Goal: Information Seeking & Learning: Learn about a topic

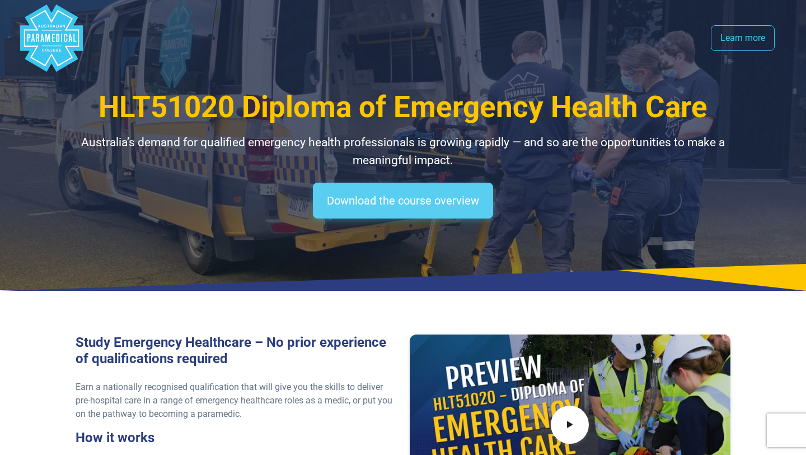
click at [399, 210] on link "Download the course overview" at bounding box center [403, 201] width 180 height 36
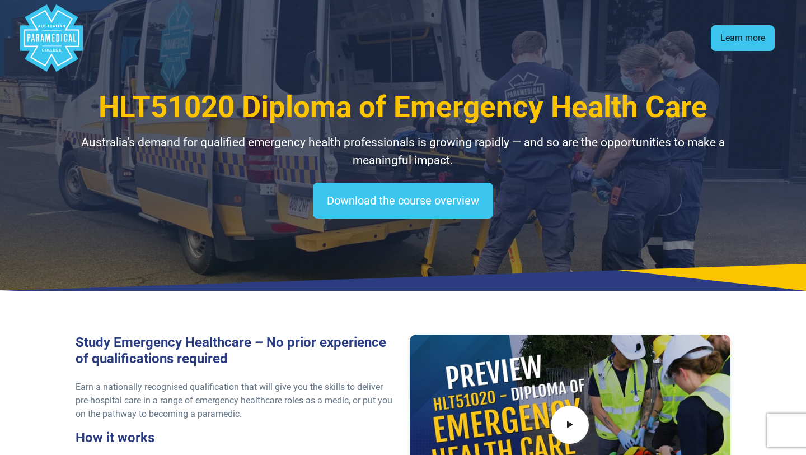
click at [739, 42] on link "Learn more" at bounding box center [743, 38] width 64 height 26
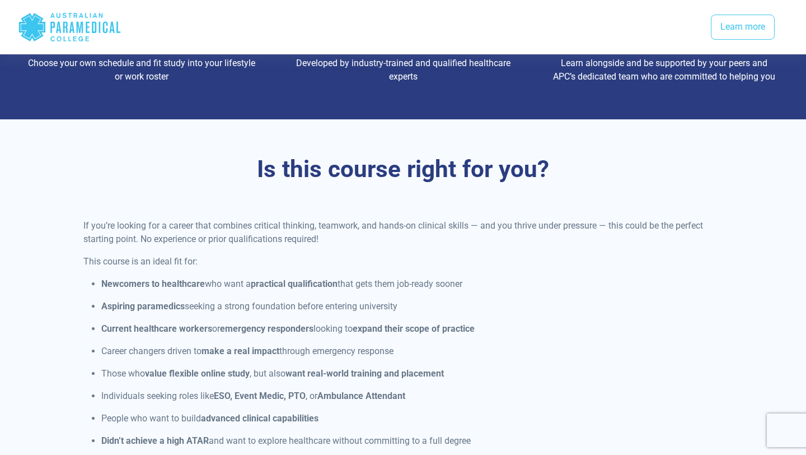
scroll to position [378, 0]
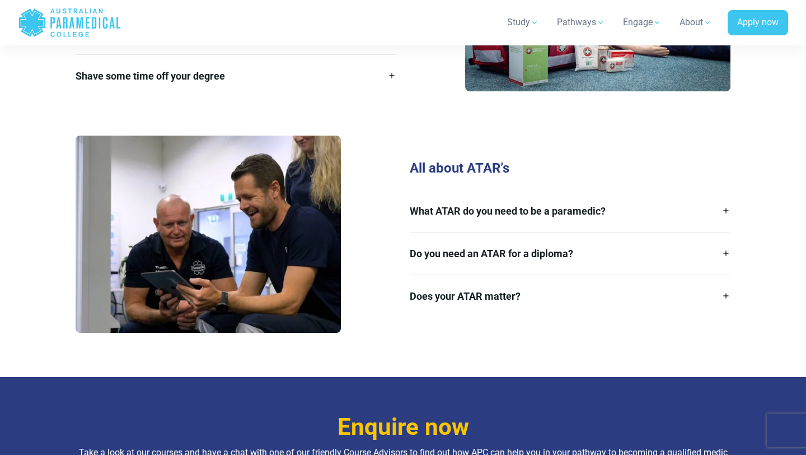
scroll to position [1593, 0]
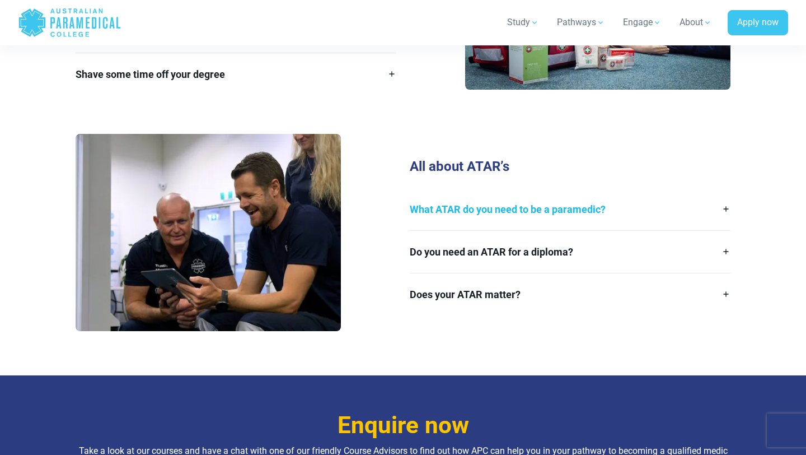
click at [518, 192] on link "What ATAR do you need to be a paramedic?" at bounding box center [570, 209] width 321 height 42
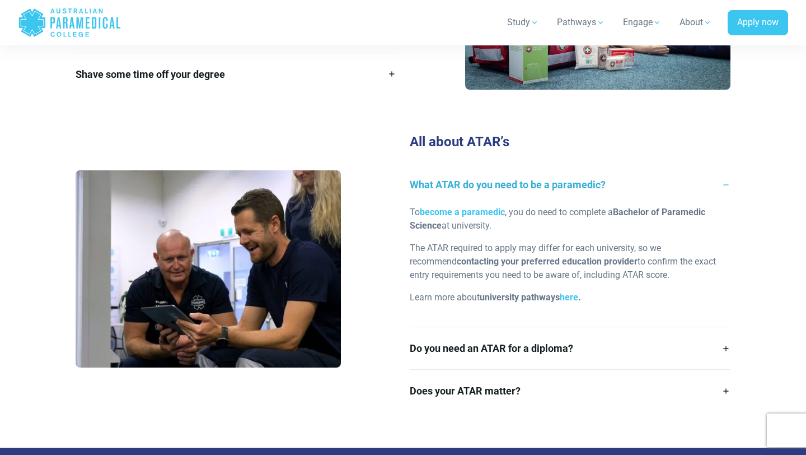
click at [521, 171] on link "What ATAR do you need to be a paramedic?" at bounding box center [570, 185] width 321 height 42
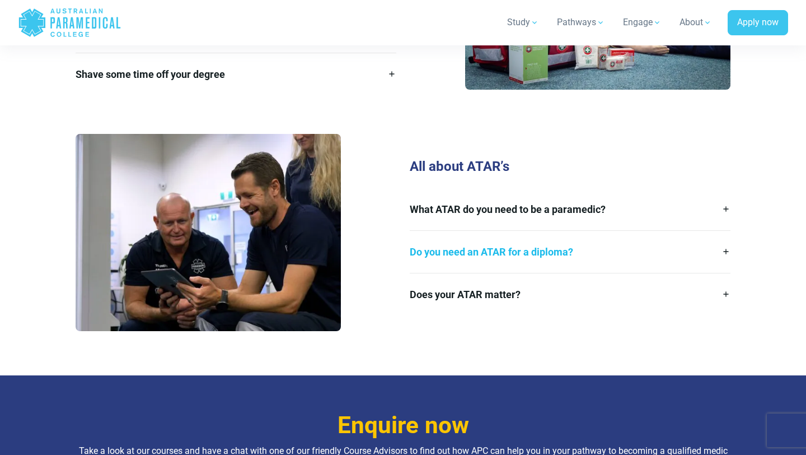
click at [438, 251] on link "Do you need an ATAR for a diploma?" at bounding box center [570, 252] width 321 height 42
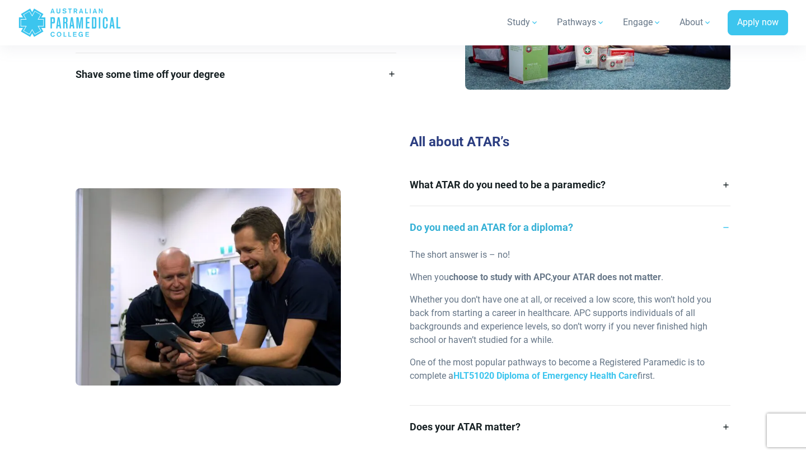
click at [446, 221] on link "Do you need an ATAR for a diploma?" at bounding box center [570, 227] width 321 height 42
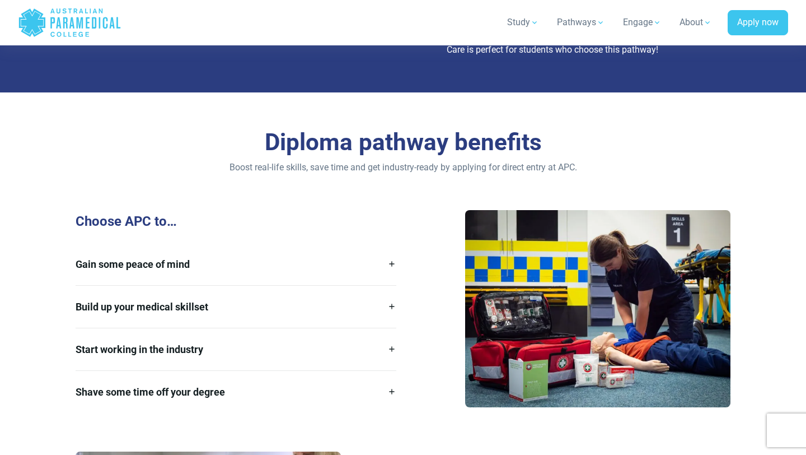
scroll to position [1277, 0]
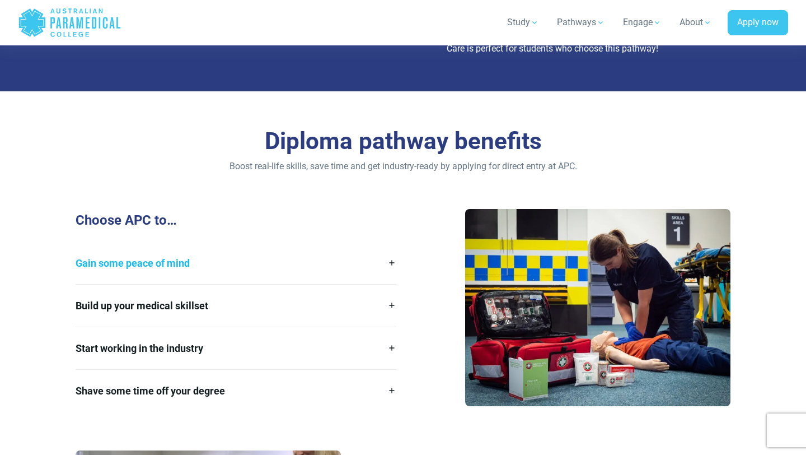
click at [281, 259] on link "Gain some peace of mind" at bounding box center [236, 263] width 321 height 42
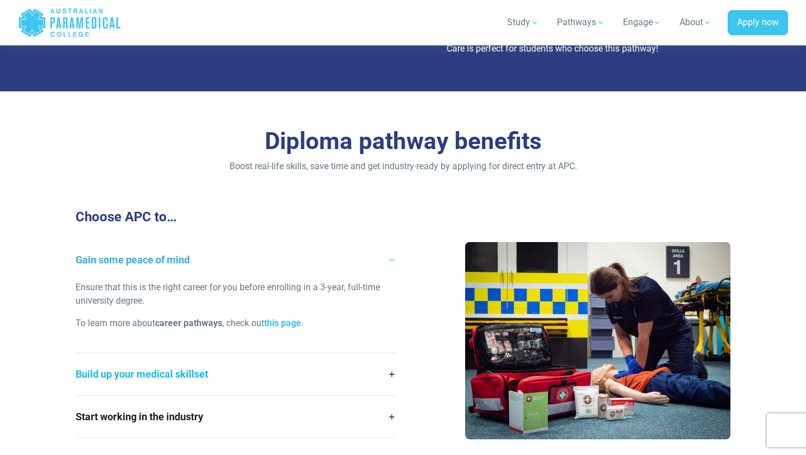
click at [270, 361] on link "Build up your medical skillset" at bounding box center [236, 374] width 321 height 42
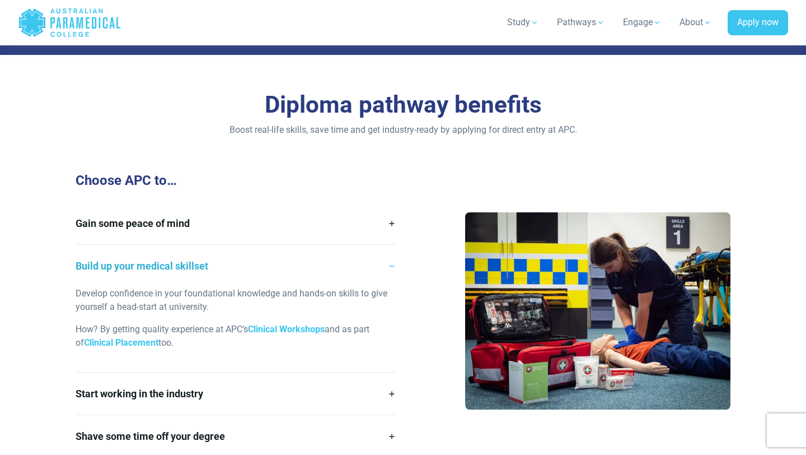
scroll to position [1318, 0]
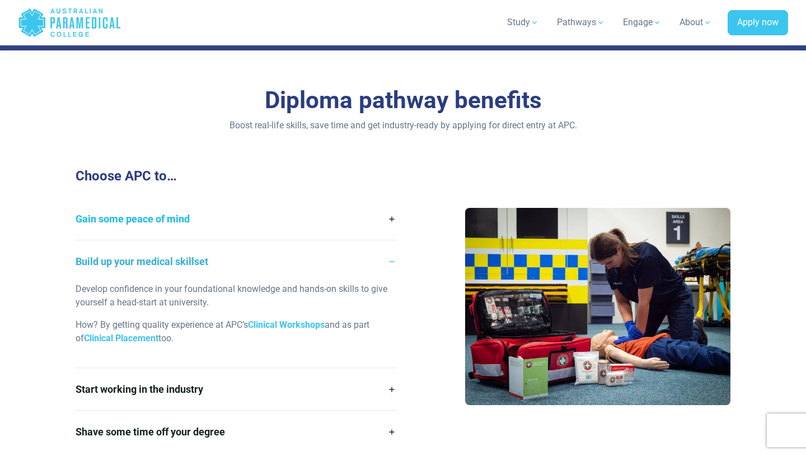
click at [266, 218] on link "Gain some peace of mind" at bounding box center [236, 219] width 321 height 42
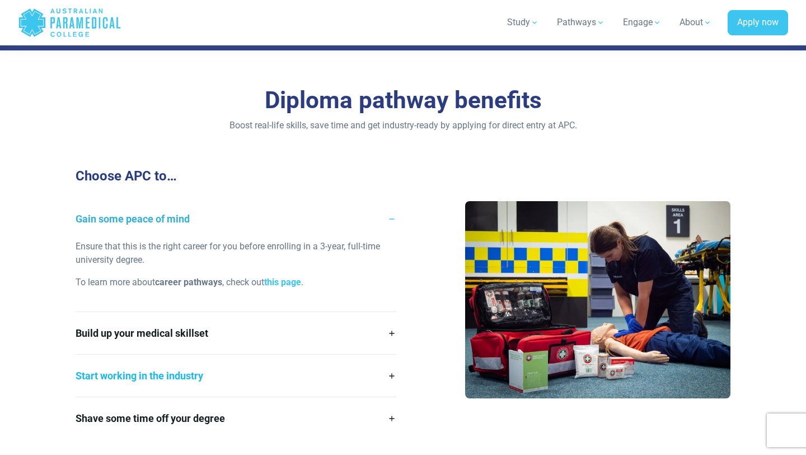
click at [210, 355] on link "Start working in the industry" at bounding box center [236, 376] width 321 height 42
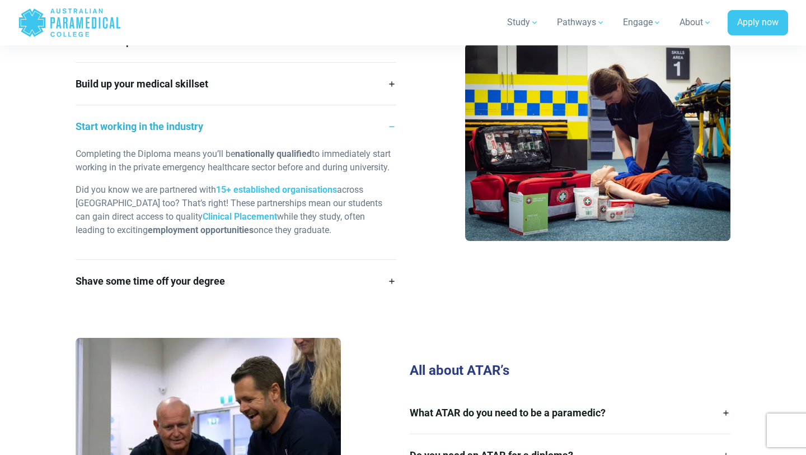
scroll to position [1503, 0]
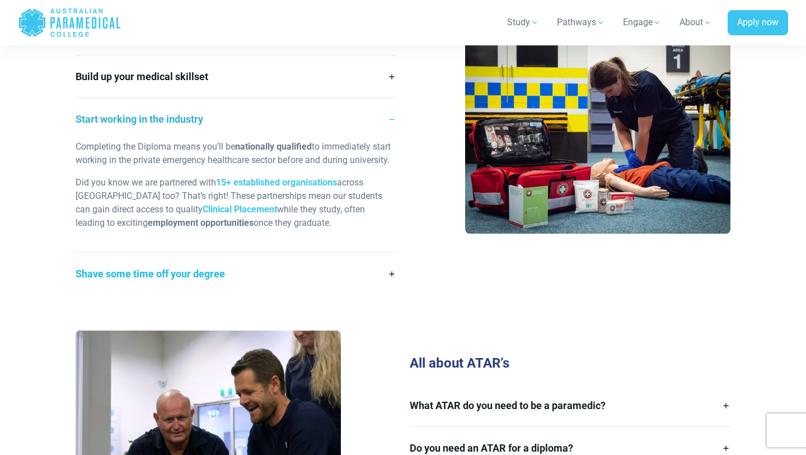
click at [223, 281] on link "Shave some time off your degree" at bounding box center [236, 274] width 321 height 42
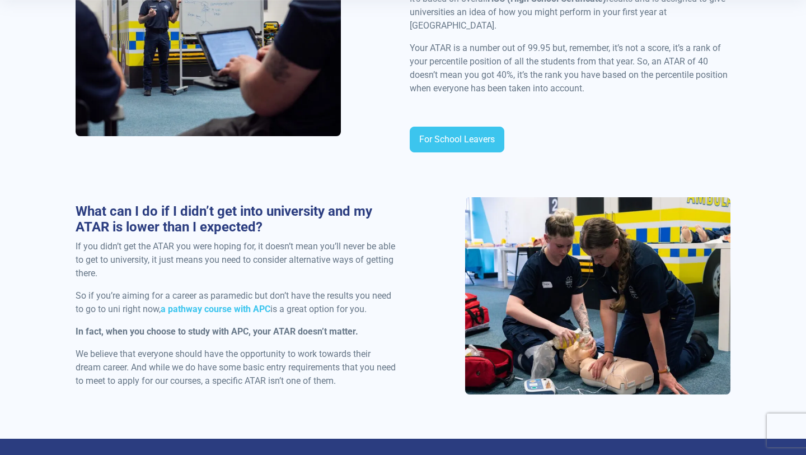
scroll to position [0, 0]
